Goal: Information Seeking & Learning: Learn about a topic

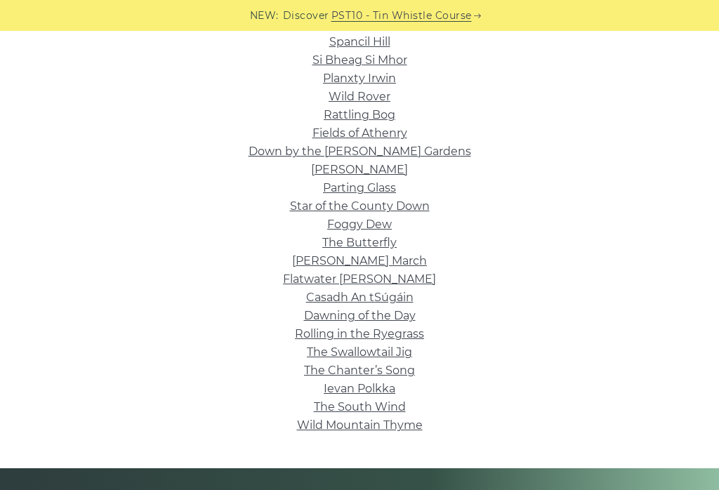
scroll to position [409, 0]
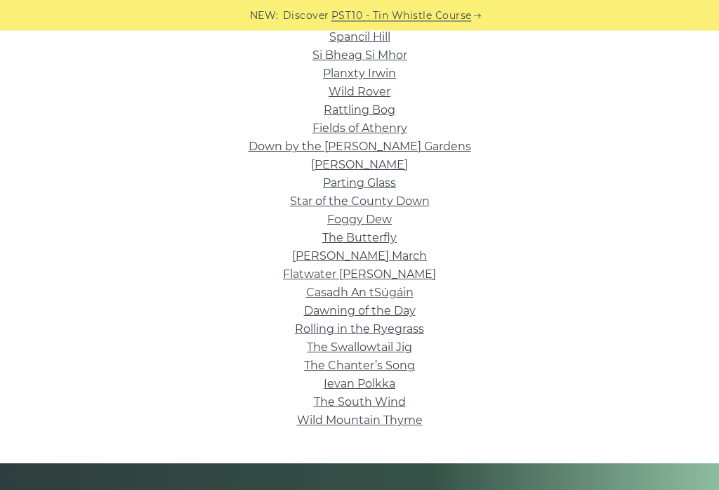
click at [357, 222] on link "Foggy Dew" at bounding box center [359, 219] width 65 height 13
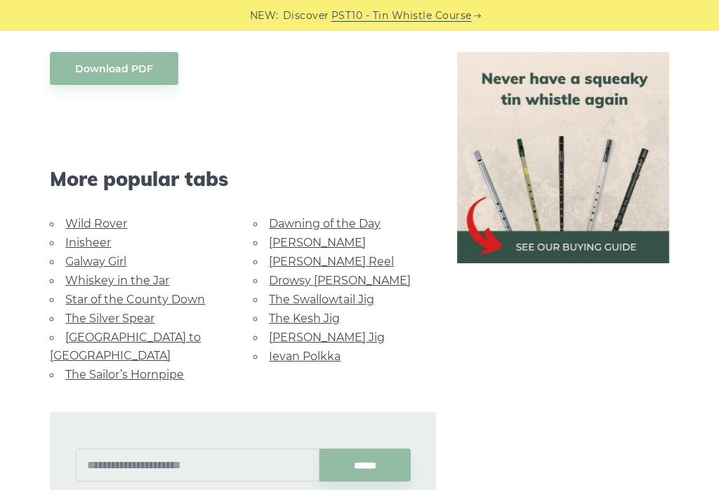
scroll to position [735, 0]
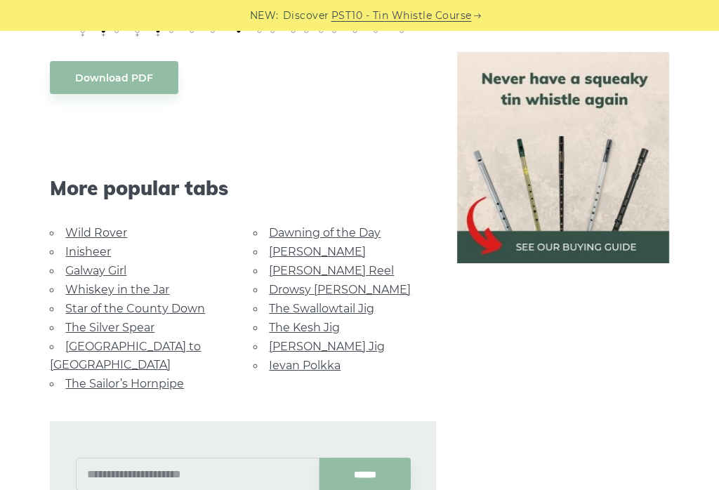
click at [175, 341] on link "[GEOGRAPHIC_DATA] to [GEOGRAPHIC_DATA]" at bounding box center [125, 356] width 151 height 32
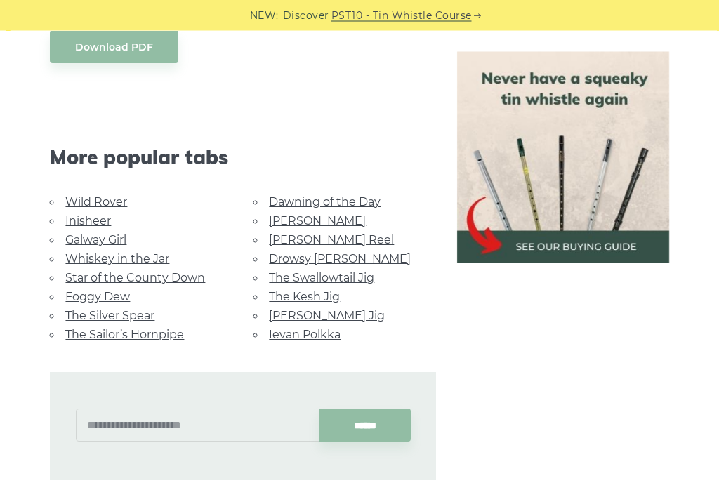
scroll to position [700, 0]
click at [329, 308] on link "Morrison’s Jig" at bounding box center [327, 314] width 116 height 13
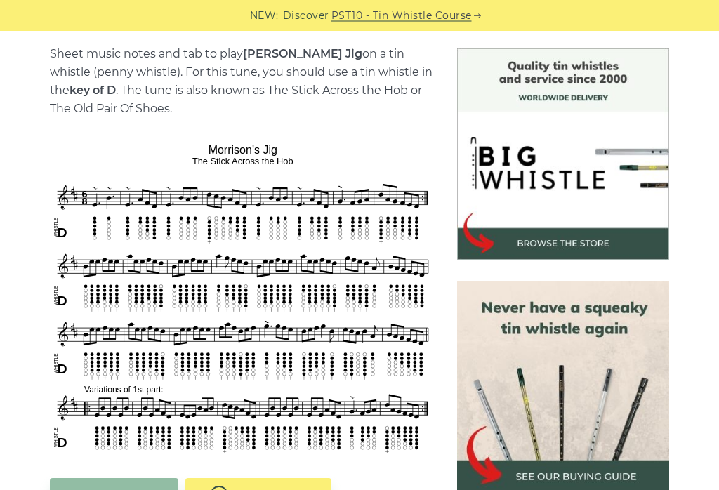
scroll to position [362, 0]
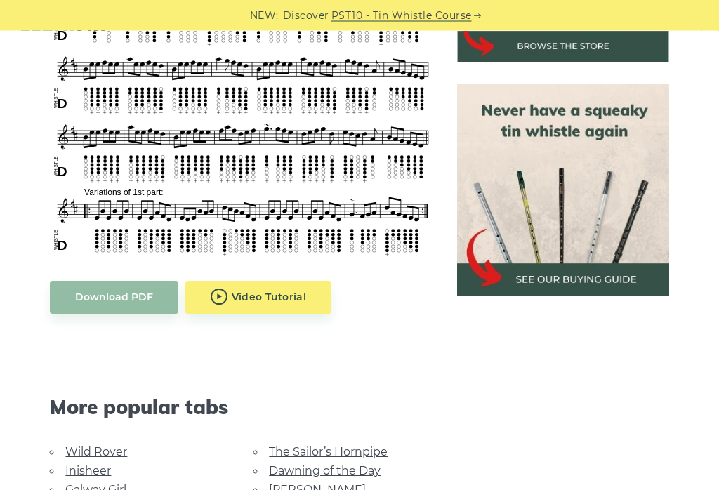
click at [277, 303] on body "NEW: Discover PST10 - Tin Whistle Course Lessons Fingering Charts Tabs & Notes …" at bounding box center [359, 494] width 719 height 2088
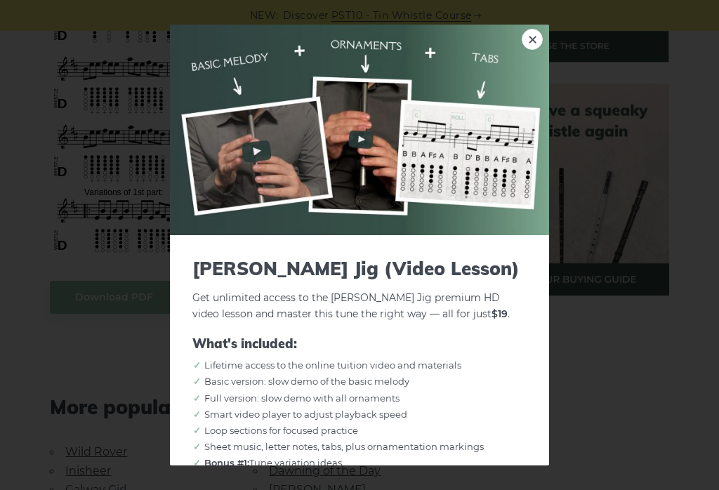
click at [531, 29] on link "×" at bounding box center [532, 39] width 21 height 21
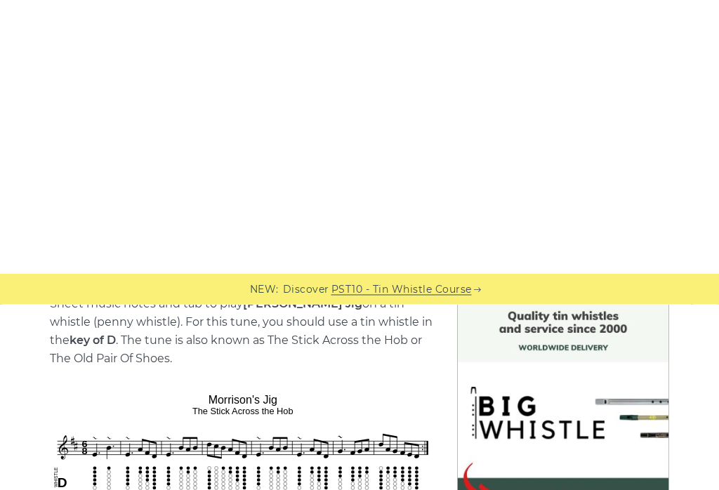
scroll to position [0, 0]
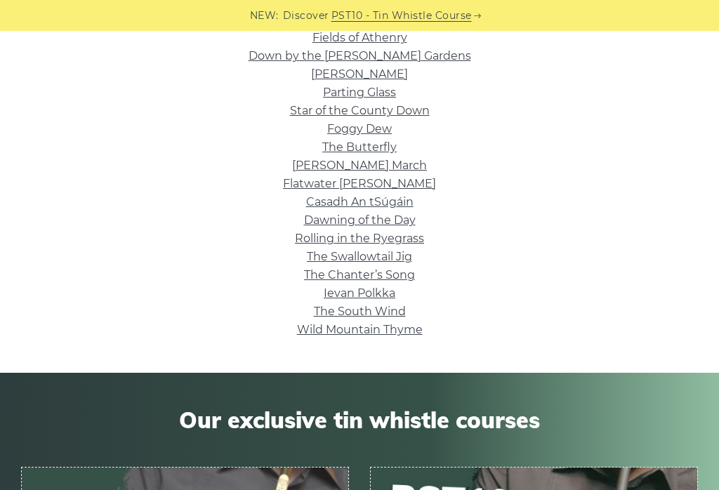
scroll to position [488, 0]
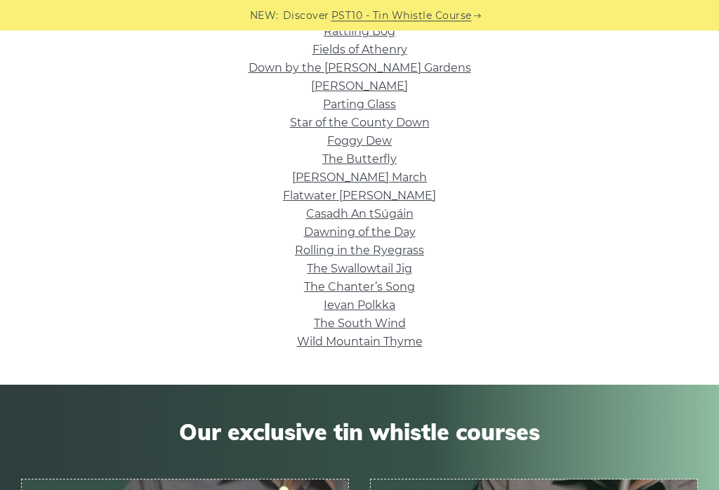
click at [390, 341] on link "Wild Mountain Thyme" at bounding box center [360, 342] width 126 height 13
